Goal: Find specific page/section: Find specific page/section

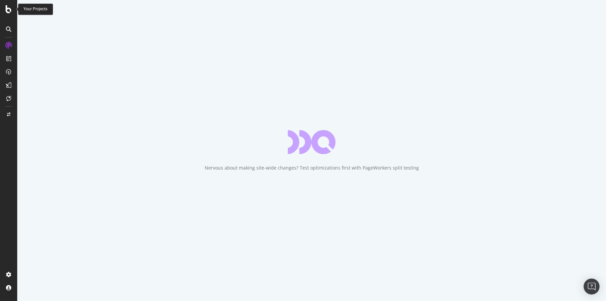
click at [8, 7] on icon at bounding box center [9, 9] width 6 height 8
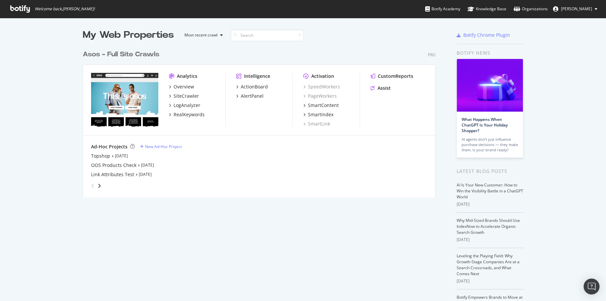
scroll to position [296, 596]
click at [183, 87] on div "Overview" at bounding box center [184, 86] width 21 height 7
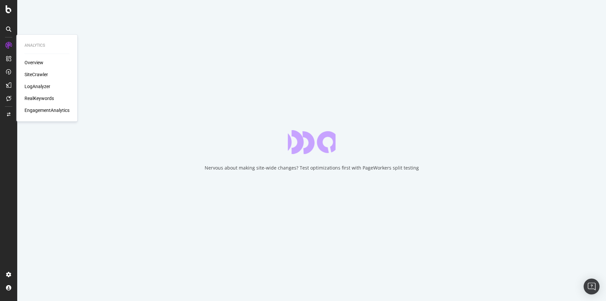
click at [33, 76] on div "SiteCrawler" at bounding box center [37, 74] width 24 height 7
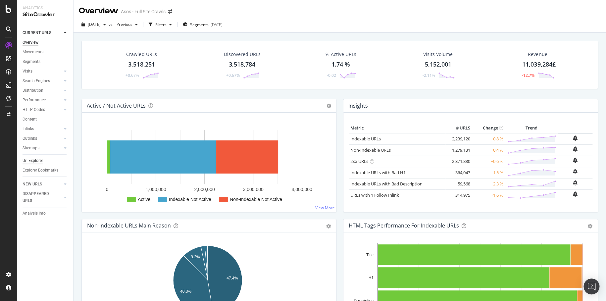
click at [34, 161] on div "Url Explorer" at bounding box center [33, 160] width 21 height 7
